Goal: Information Seeking & Learning: Understand process/instructions

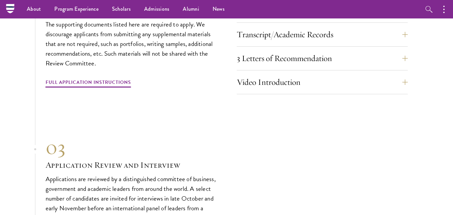
scroll to position [2105, 0]
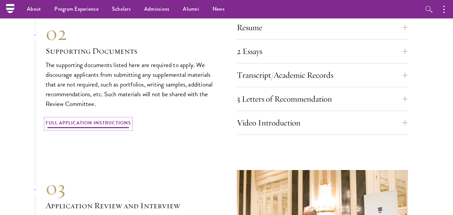
click at [66, 119] on link "Full Application Instructions" at bounding box center [88, 124] width 85 height 10
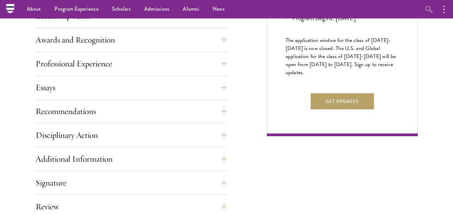
scroll to position [335, 0]
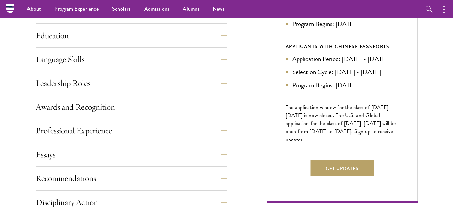
click at [77, 175] on button "Recommendations" at bounding box center [131, 178] width 191 height 16
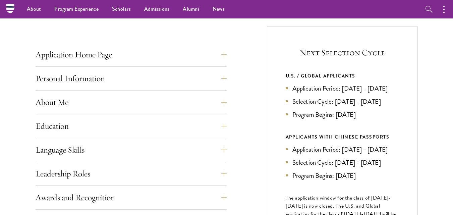
scroll to position [228, 0]
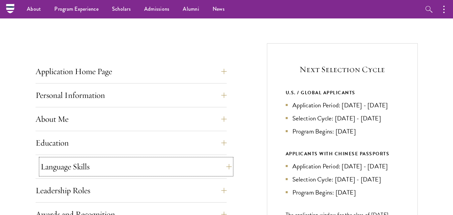
click at [88, 164] on button "Language Skills" at bounding box center [136, 167] width 191 height 16
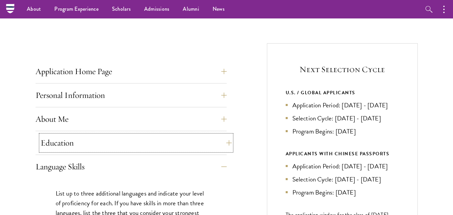
click at [121, 146] on button "Education" at bounding box center [136, 143] width 191 height 16
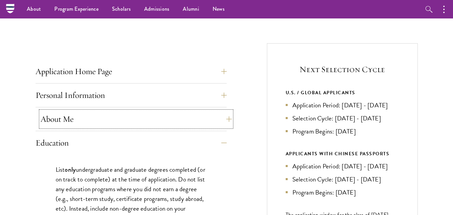
click at [140, 115] on button "About Me" at bounding box center [136, 119] width 191 height 16
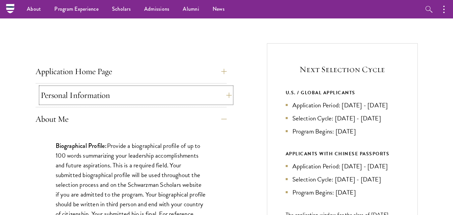
click at [151, 95] on button "Personal Information" at bounding box center [136, 95] width 191 height 16
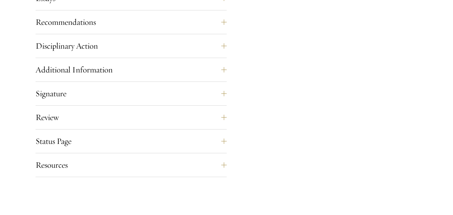
scroll to position [670, 0]
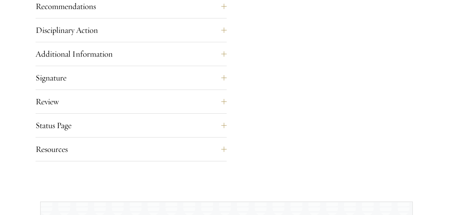
click at [131, 63] on div "Additional Information Interviews: In-person interviews will take place in late…" at bounding box center [131, 56] width 191 height 20
click at [119, 56] on button "Additional Information" at bounding box center [136, 54] width 191 height 16
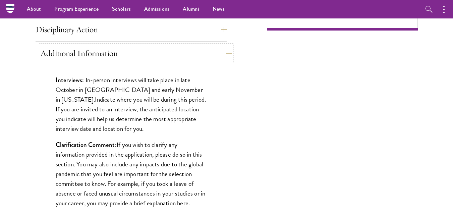
scroll to position [507, 0]
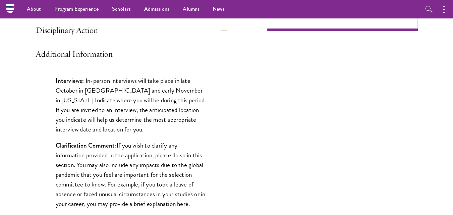
click at [42, 115] on div "Interviews: In-person interviews will take place in late October in London and …" at bounding box center [131, 173] width 191 height 215
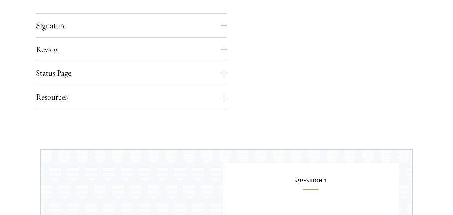
scroll to position [775, 0]
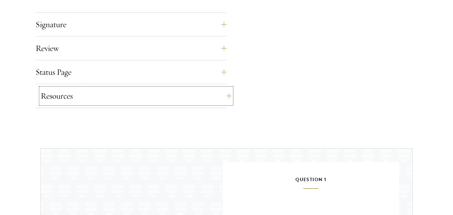
click at [76, 97] on button "Resources" at bounding box center [136, 96] width 191 height 16
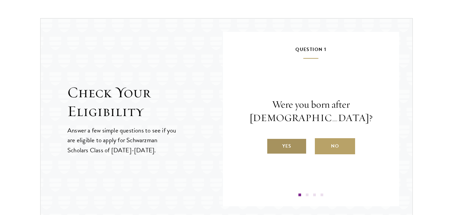
click at [290, 140] on label "Yes" at bounding box center [287, 146] width 40 height 16
click at [273, 140] on input "Yes" at bounding box center [270, 142] width 6 height 6
click at [291, 154] on label "Yes" at bounding box center [287, 146] width 40 height 16
click at [273, 145] on input "Yes" at bounding box center [270, 142] width 6 height 6
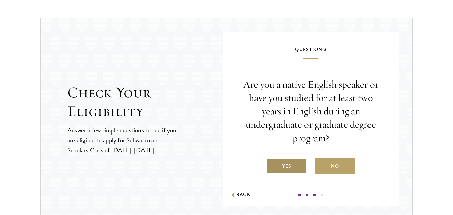
click at [289, 166] on label "Yes" at bounding box center [287, 166] width 40 height 16
click at [273, 165] on input "Yes" at bounding box center [270, 162] width 6 height 6
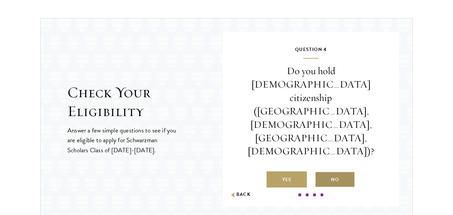
click at [331, 171] on label "No" at bounding box center [335, 179] width 40 height 16
click at [321, 172] on input "No" at bounding box center [318, 175] width 6 height 6
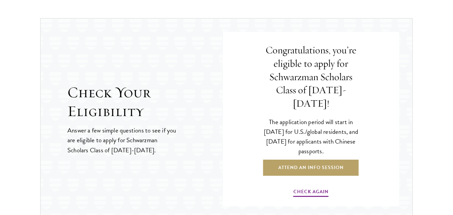
click at [236, 170] on div "Question 1 Were you born after August 1, 1998? Yes No Question 2 Will you have …" at bounding box center [311, 119] width 176 height 174
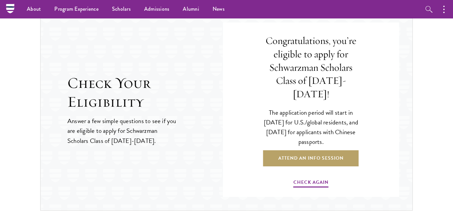
scroll to position [762, 0]
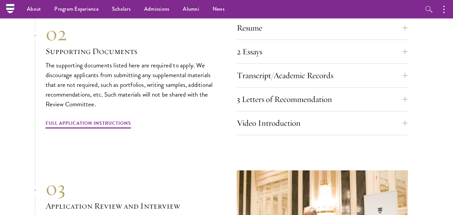
scroll to position [2105, 0]
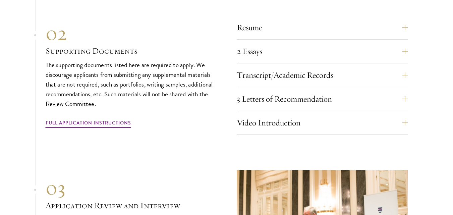
click at [36, 137] on section "01 Online Application 01 Online Application The application must be completed o…" at bounding box center [226, 90] width 453 height 415
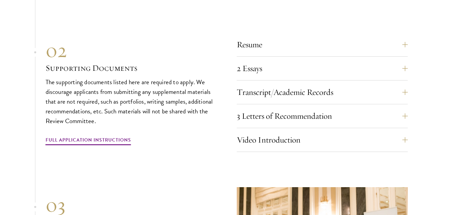
scroll to position [2092, 0]
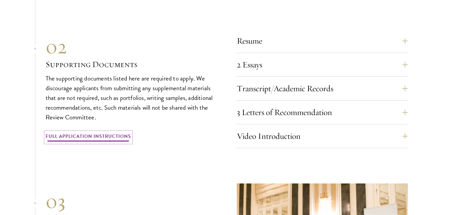
click at [97, 132] on link "Full Application Instructions" at bounding box center [88, 137] width 85 height 10
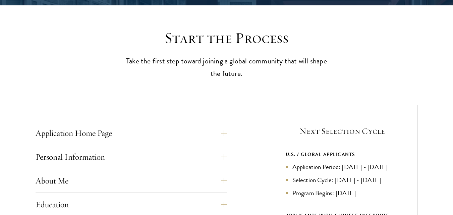
scroll to position [174, 0]
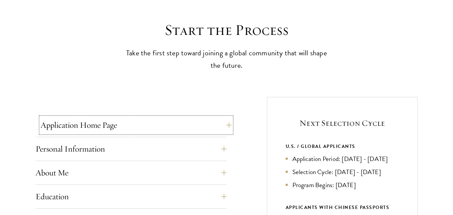
click at [85, 124] on button "Application Home Page" at bounding box center [136, 125] width 191 height 16
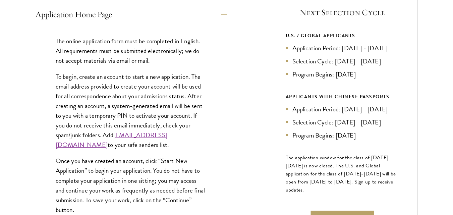
scroll to position [362, 0]
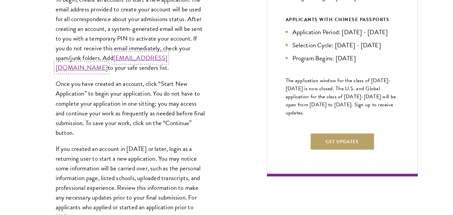
click at [125, 69] on link "admissions@schwarzmanscholars.org" at bounding box center [112, 62] width 112 height 19
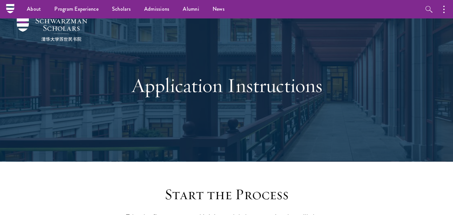
scroll to position [0, 0]
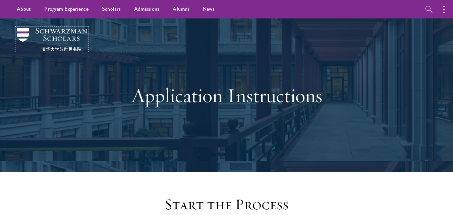
click at [58, 32] on img at bounding box center [52, 39] width 70 height 23
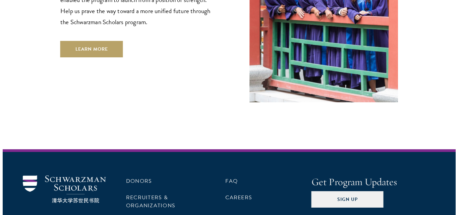
scroll to position [1996, 0]
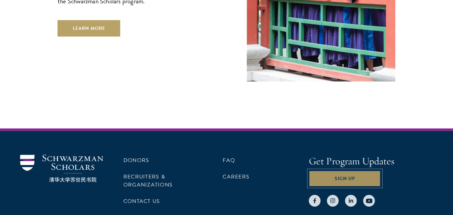
click at [331, 170] on button "Sign Up" at bounding box center [345, 178] width 72 height 16
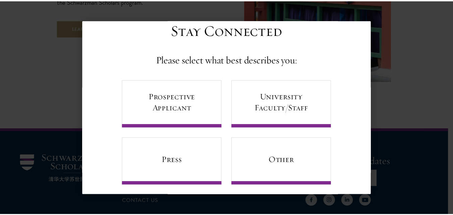
scroll to position [25, 0]
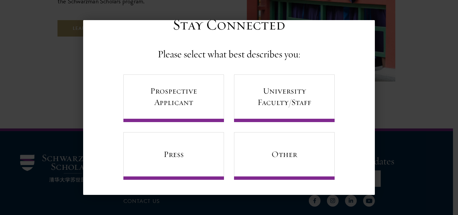
click at [386, 118] on div "Back Stay Connected Please select what best describes you: Prospective Applican…" at bounding box center [229, 107] width 458 height 175
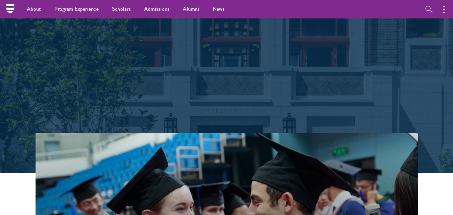
scroll to position [0, 0]
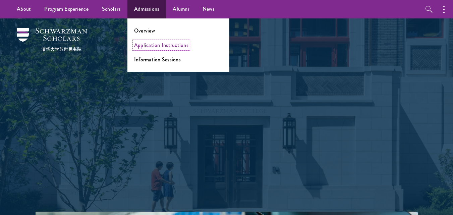
click at [155, 44] on link "Application Instructions" at bounding box center [161, 45] width 54 height 8
